Goal: Navigation & Orientation: Understand site structure

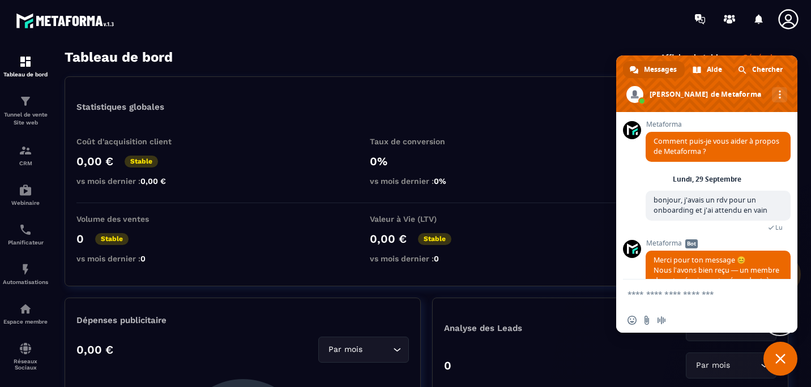
scroll to position [285, 0]
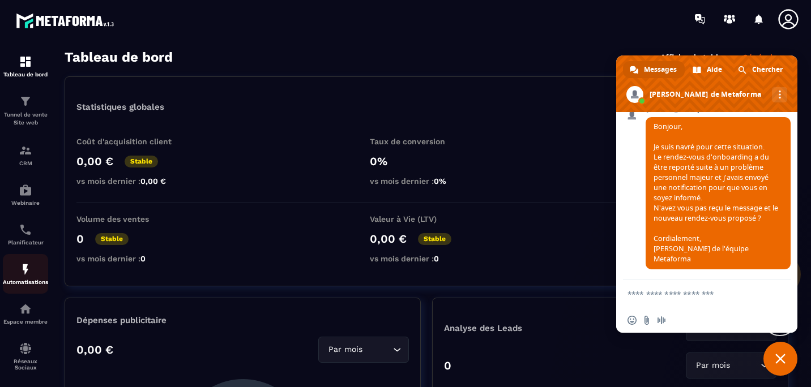
click at [29, 280] on div "Automatisations" at bounding box center [25, 274] width 45 height 23
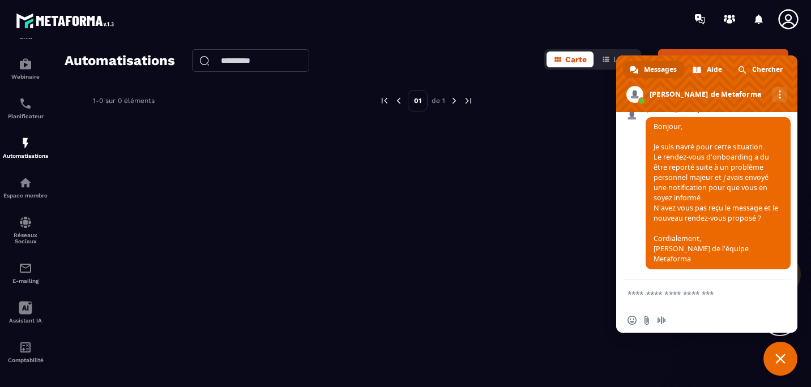
scroll to position [133, 0]
click at [27, 307] on icon at bounding box center [25, 304] width 13 height 13
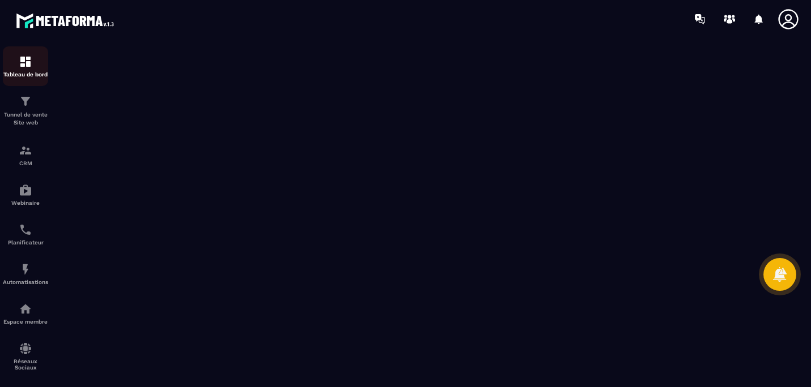
click at [28, 69] on div "Tableau de bord" at bounding box center [25, 66] width 45 height 23
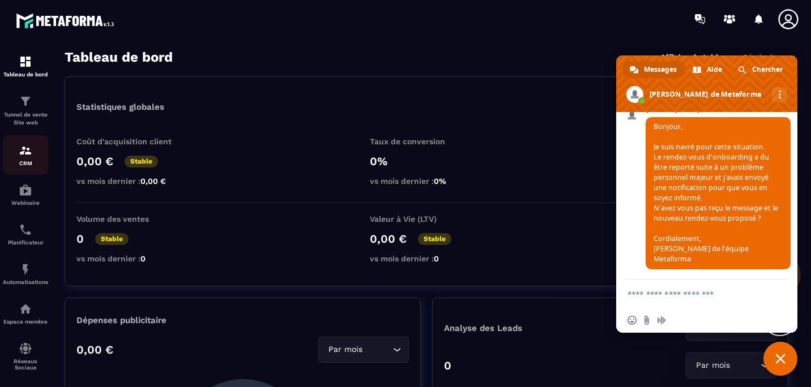
click at [29, 157] on img at bounding box center [26, 151] width 14 height 14
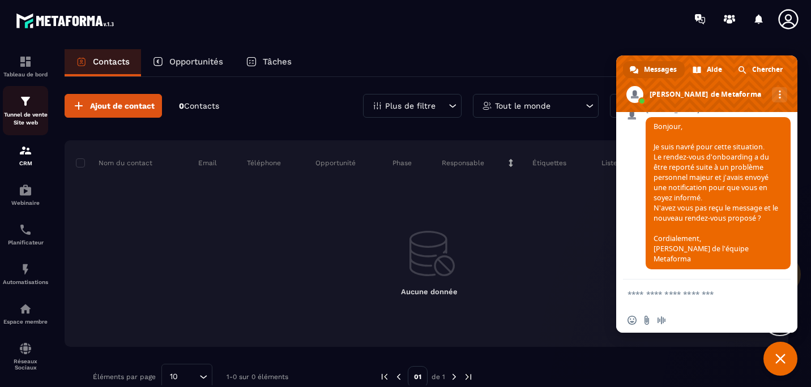
click at [19, 112] on p "Tunnel de vente Site web" at bounding box center [25, 119] width 45 height 16
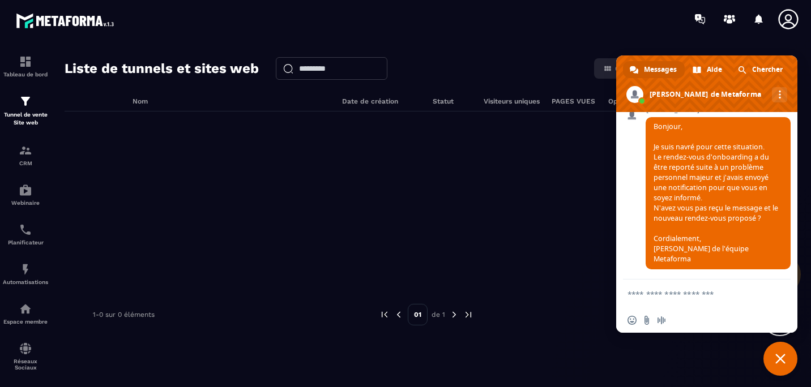
scroll to position [0, 21]
click at [731, 20] on icon at bounding box center [730, 21] width 6 height 5
